Goal: Find specific page/section: Find specific page/section

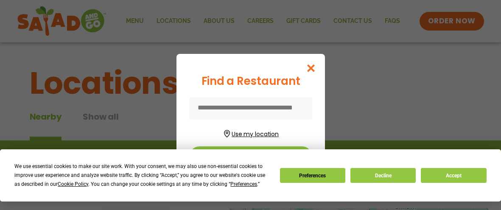
click at [252, 131] on button "Use my location" at bounding box center [250, 132] width 123 height 11
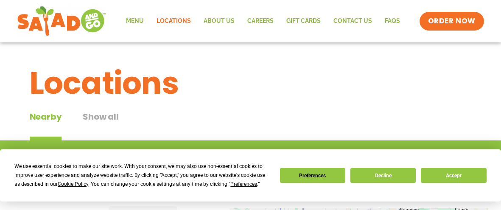
click at [172, 22] on link "Locations" at bounding box center [173, 21] width 47 height 20
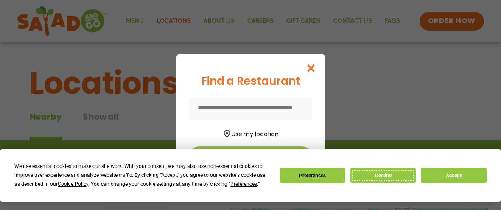
click at [380, 173] on button "Decline" at bounding box center [382, 175] width 65 height 15
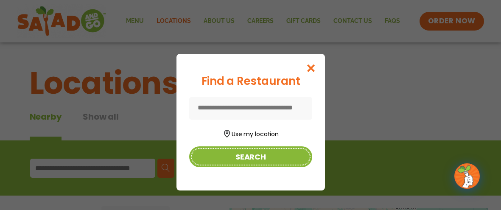
click at [246, 160] on button "Search" at bounding box center [250, 156] width 123 height 21
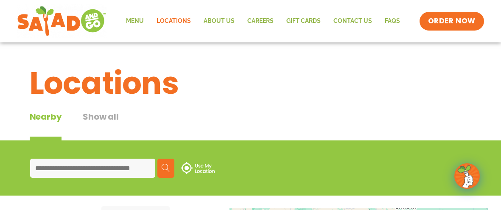
click at [43, 115] on div "Nearby" at bounding box center [46, 125] width 32 height 30
click at [46, 171] on input at bounding box center [92, 168] width 125 height 19
type input "**********"
click at [170, 166] on img at bounding box center [166, 168] width 8 height 8
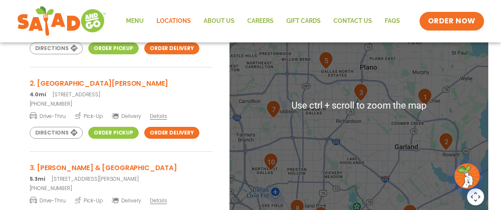
scroll to position [238, 0]
